Goal: Information Seeking & Learning: Learn about a topic

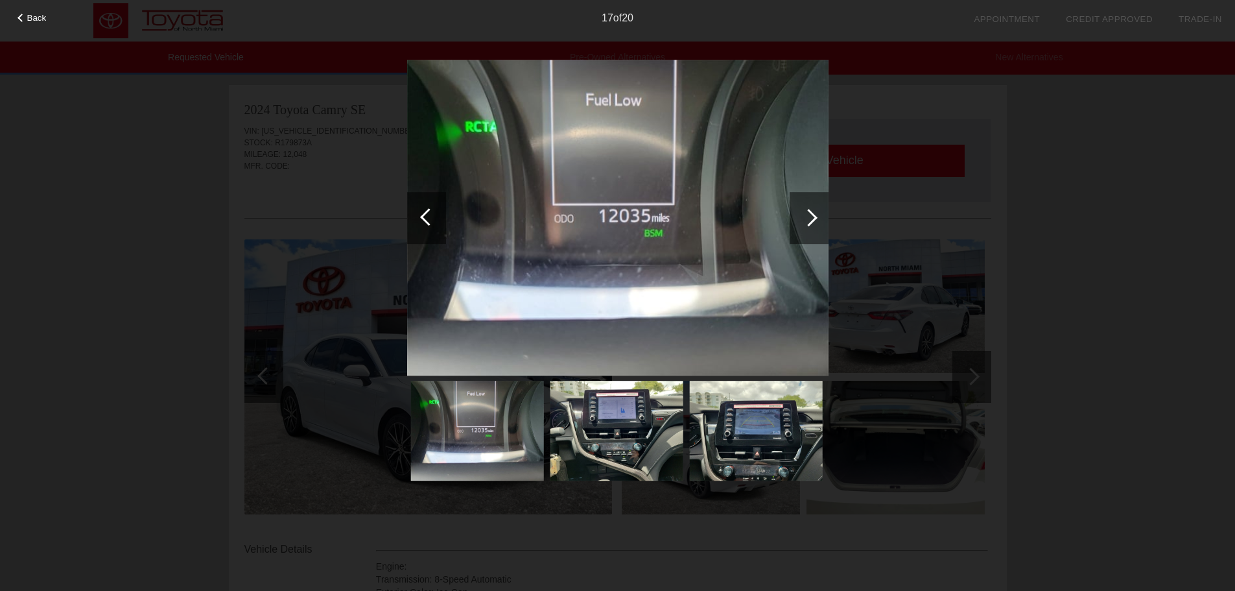
click at [1104, 174] on div "Back 17 of 20" at bounding box center [617, 295] width 1235 height 591
drag, startPoint x: 1091, startPoint y: 110, endPoint x: 963, endPoint y: 103, distance: 128.6
click at [1089, 110] on div "Back 17 of 20" at bounding box center [617, 295] width 1235 height 591
click at [30, 14] on span "Back" at bounding box center [36, 18] width 19 height 10
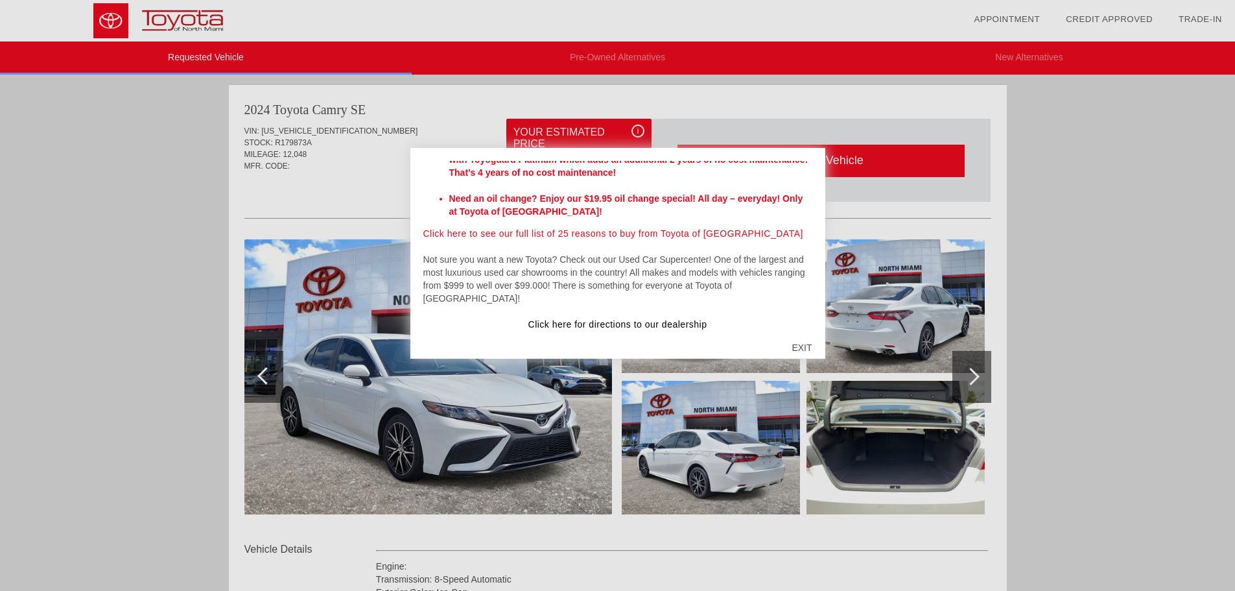
scroll to position [433, 0]
click at [797, 349] on div "EXIT" at bounding box center [802, 347] width 46 height 39
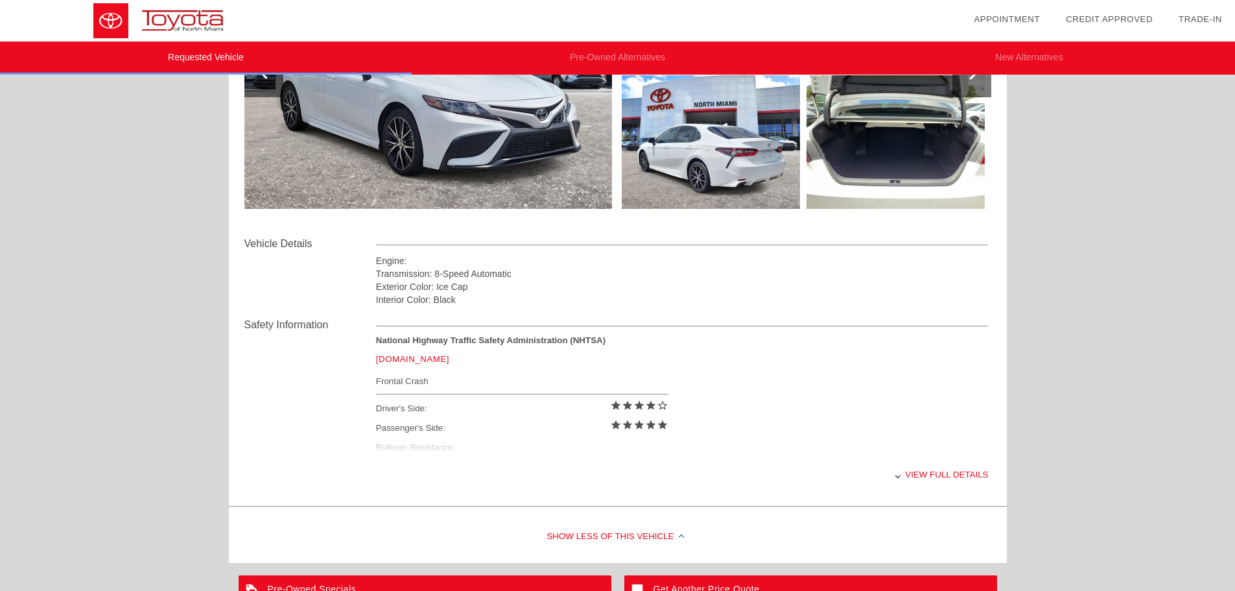
scroll to position [489, 0]
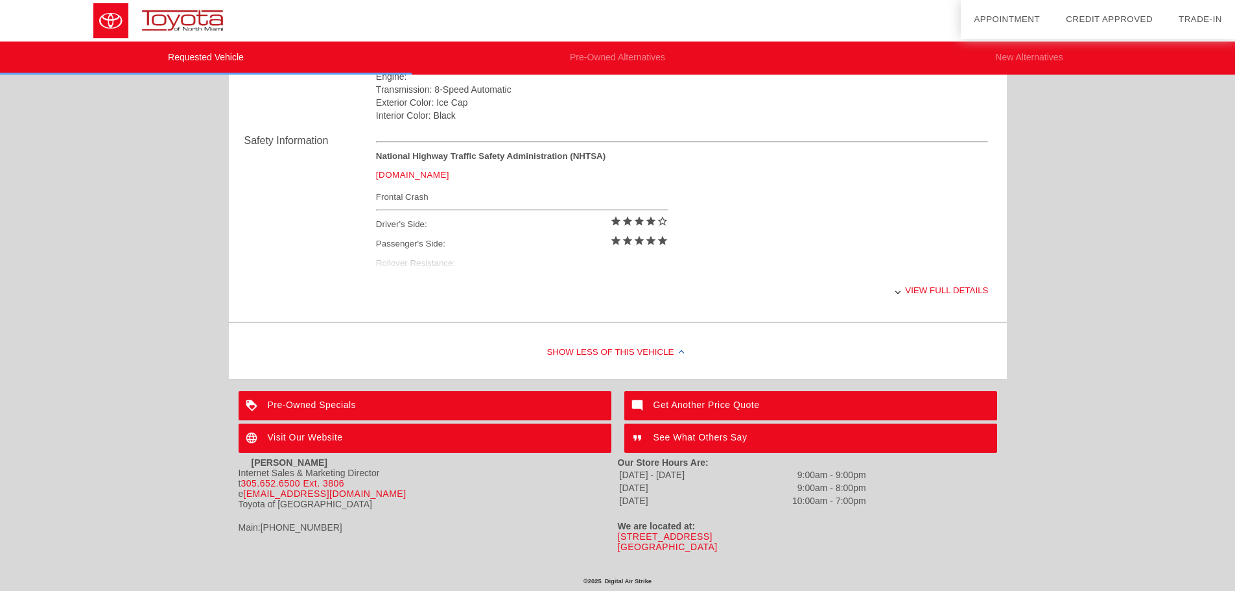
click at [928, 289] on div "View full details" at bounding box center [682, 290] width 613 height 32
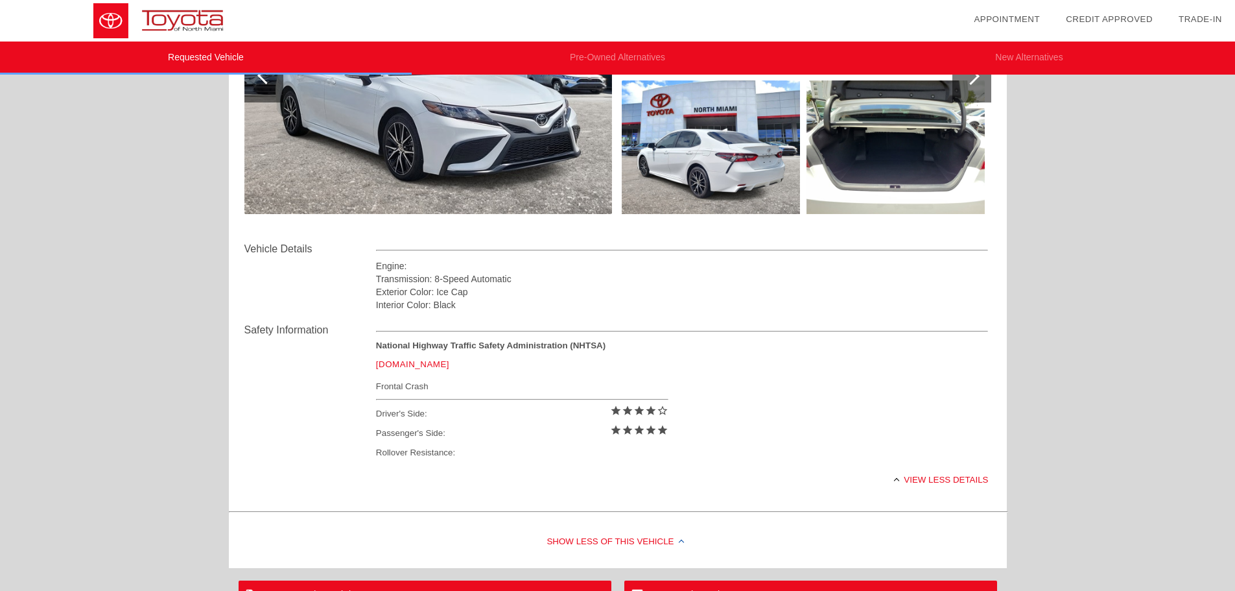
scroll to position [295, 0]
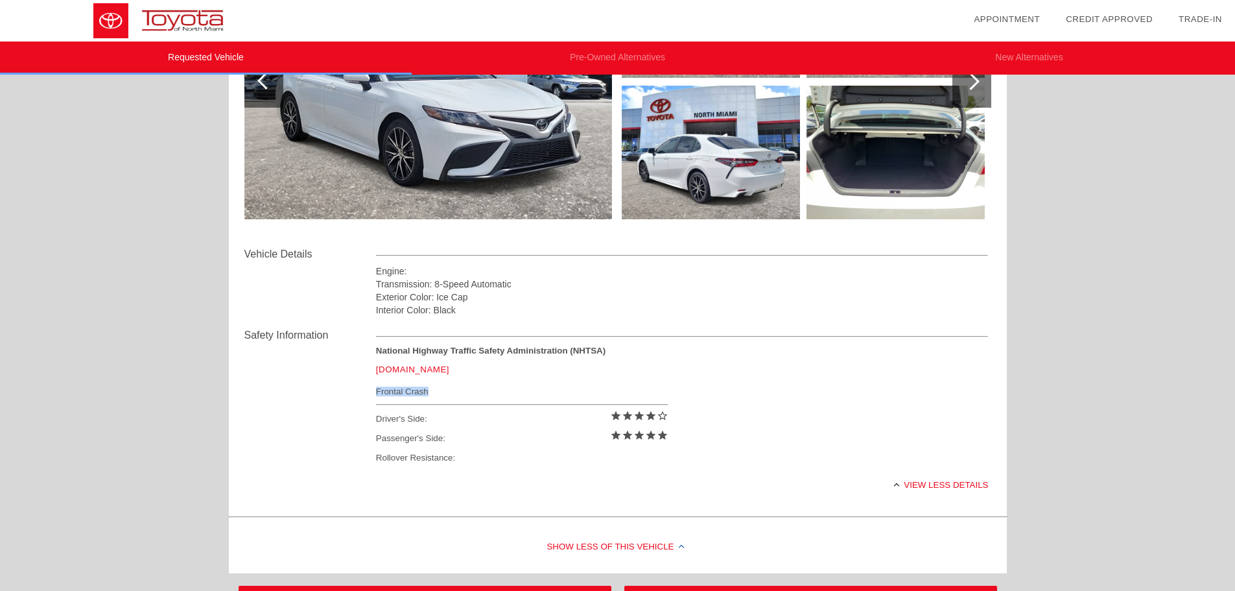
drag, startPoint x: 429, startPoint y: 391, endPoint x: 377, endPoint y: 394, distance: 51.9
click at [377, 394] on div "Frontal Crash" at bounding box center [522, 391] width 292 height 16
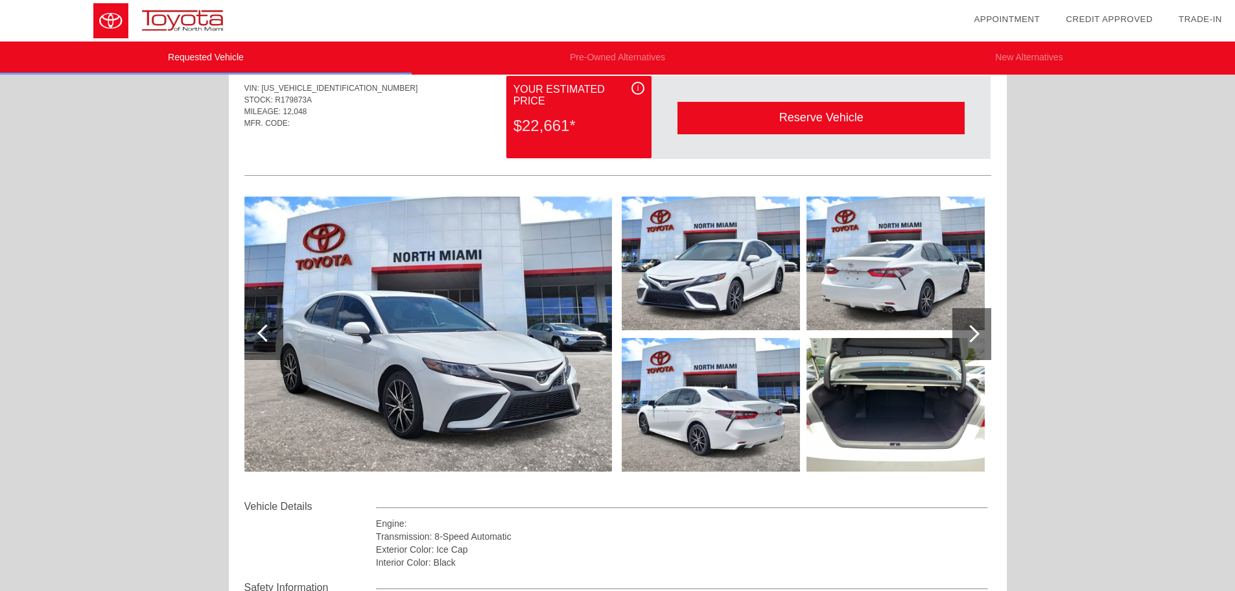
scroll to position [0, 0]
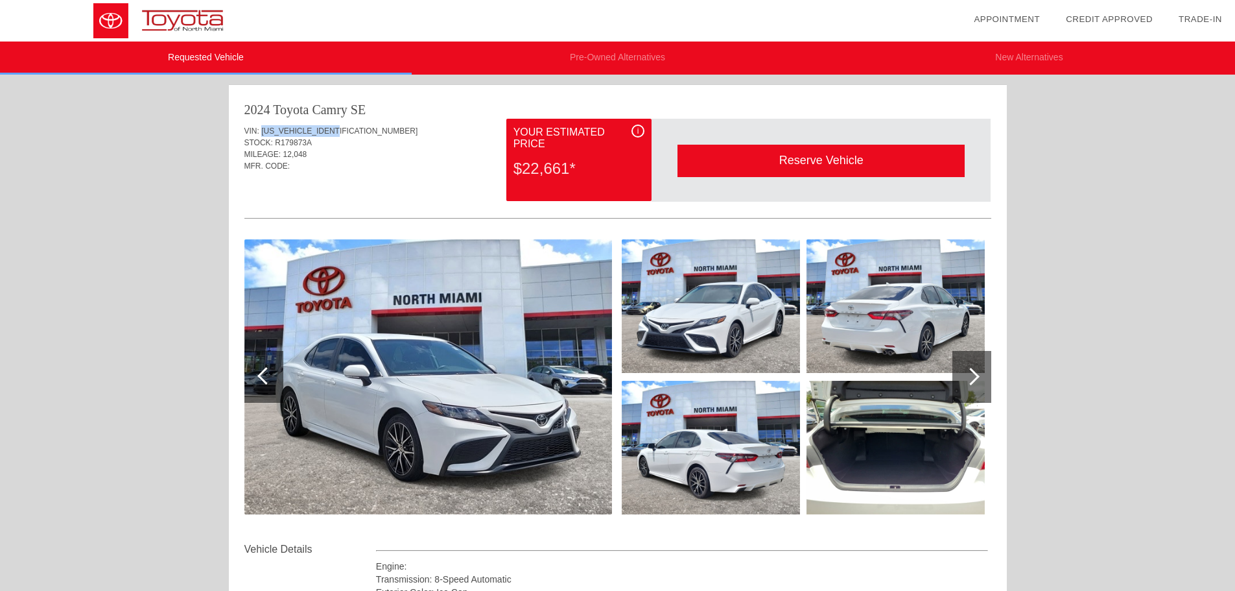
drag, startPoint x: 340, startPoint y: 124, endPoint x: 261, endPoint y: 126, distance: 78.5
click at [261, 126] on div "VIN: 4T1G11AK4RU885919 STOCK: R179873A MILEAGE: 12,048 MFR. CODE:" at bounding box center [617, 149] width 747 height 61
click at [555, 165] on div "$22,661*" at bounding box center [578, 169] width 131 height 34
